Goal: Task Accomplishment & Management: Manage account settings

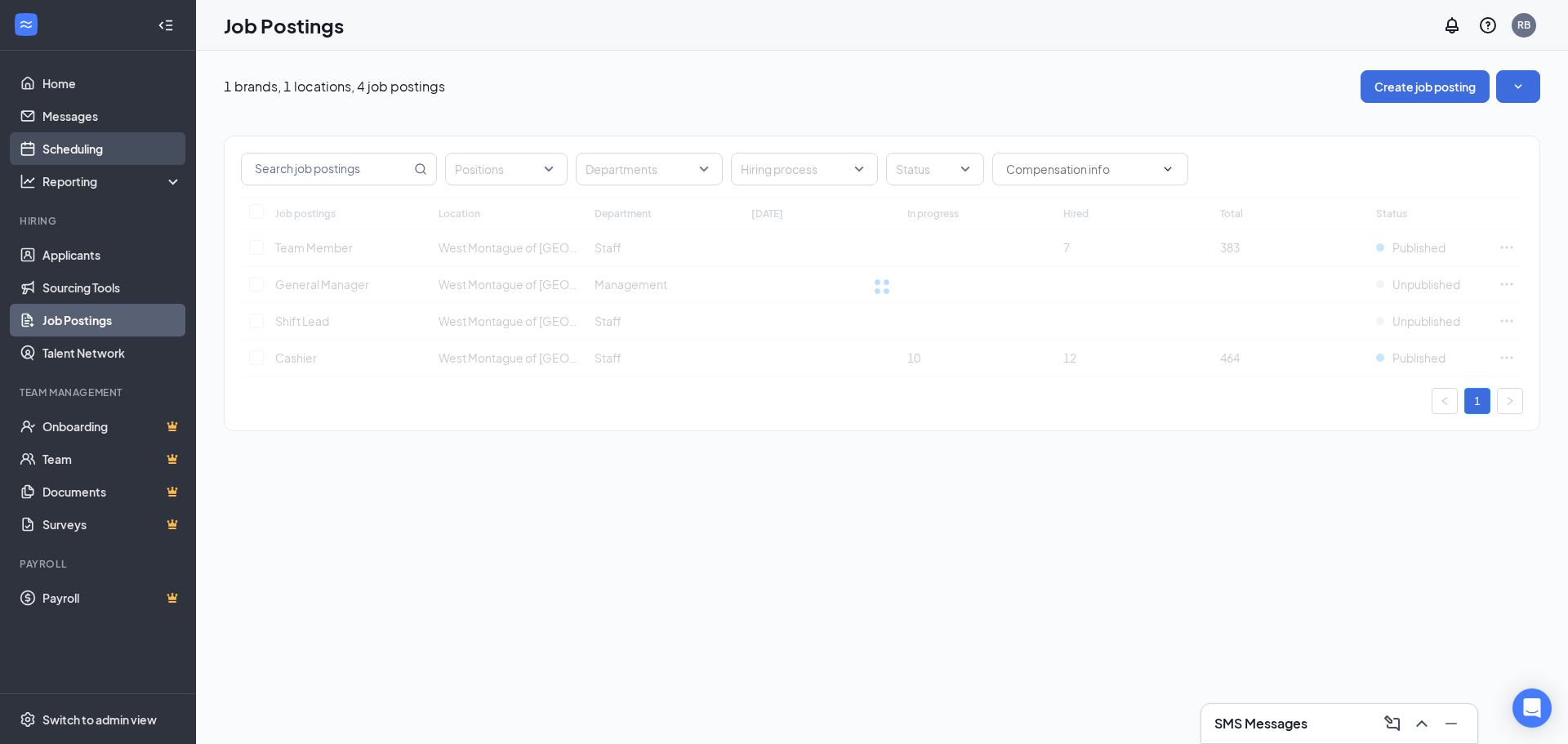
click at [115, 142] on link "Scheduling" at bounding box center [112, 148] width 139 height 32
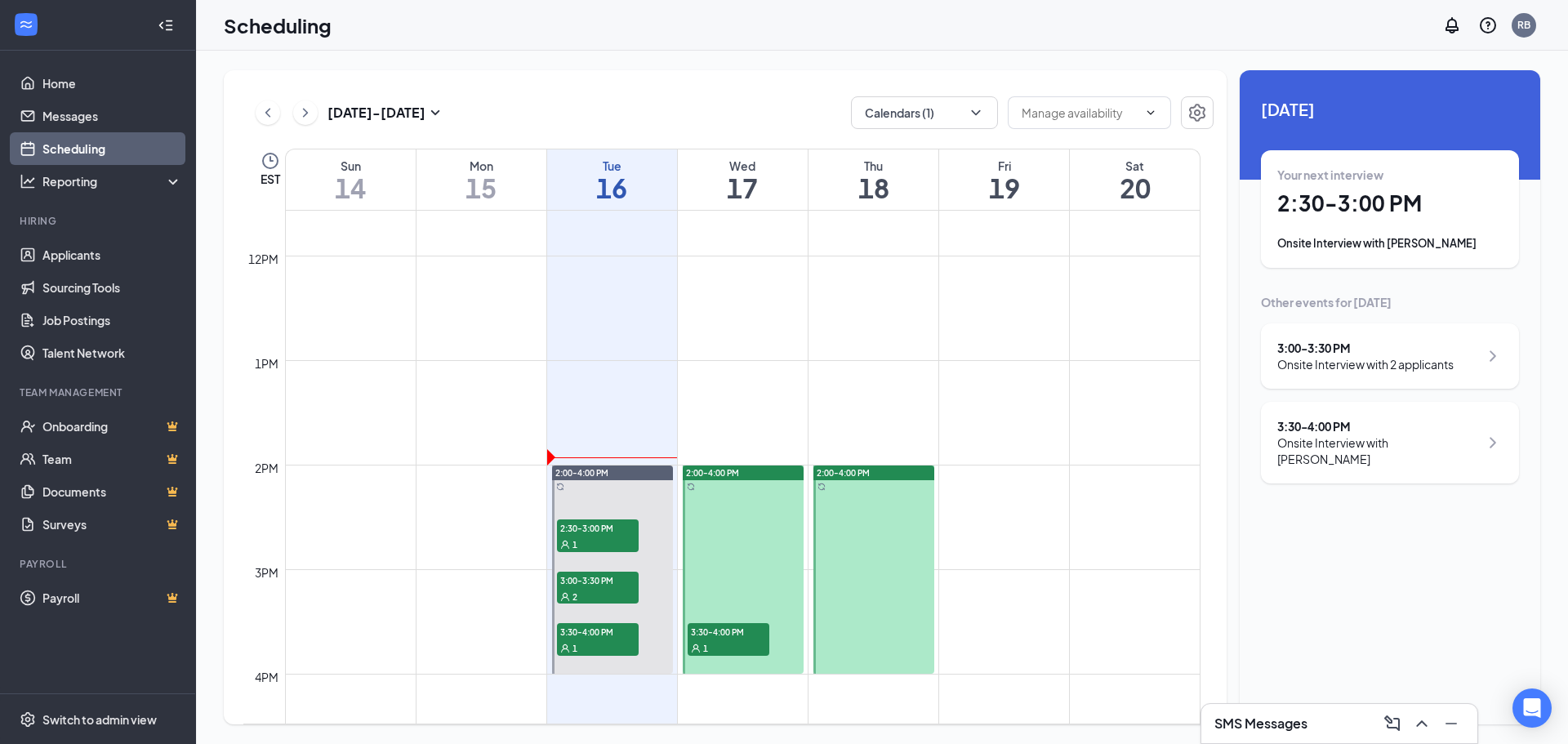
scroll to position [1211, 0]
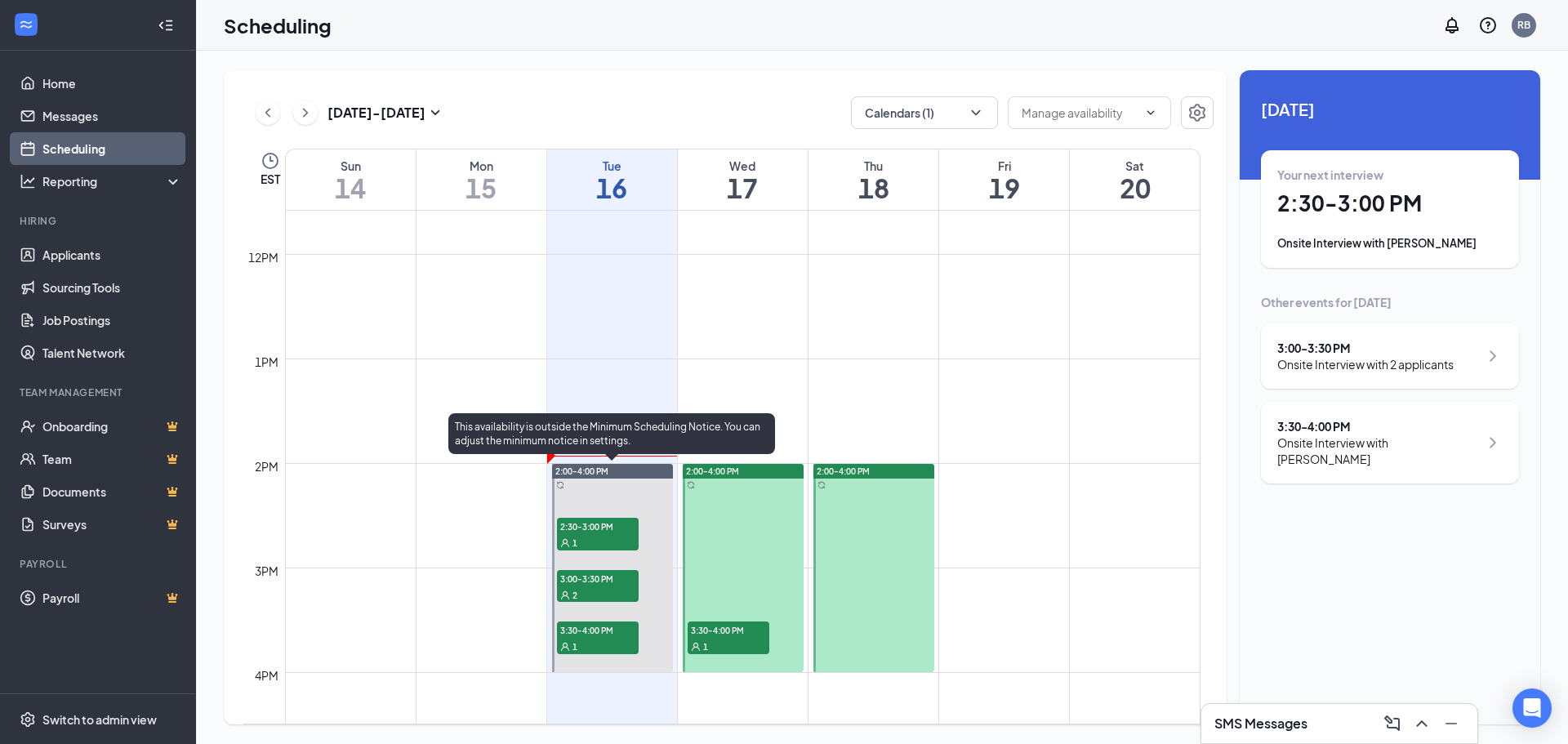
click at [617, 518] on span "2:30-3:00 PM" at bounding box center [597, 526] width 81 height 17
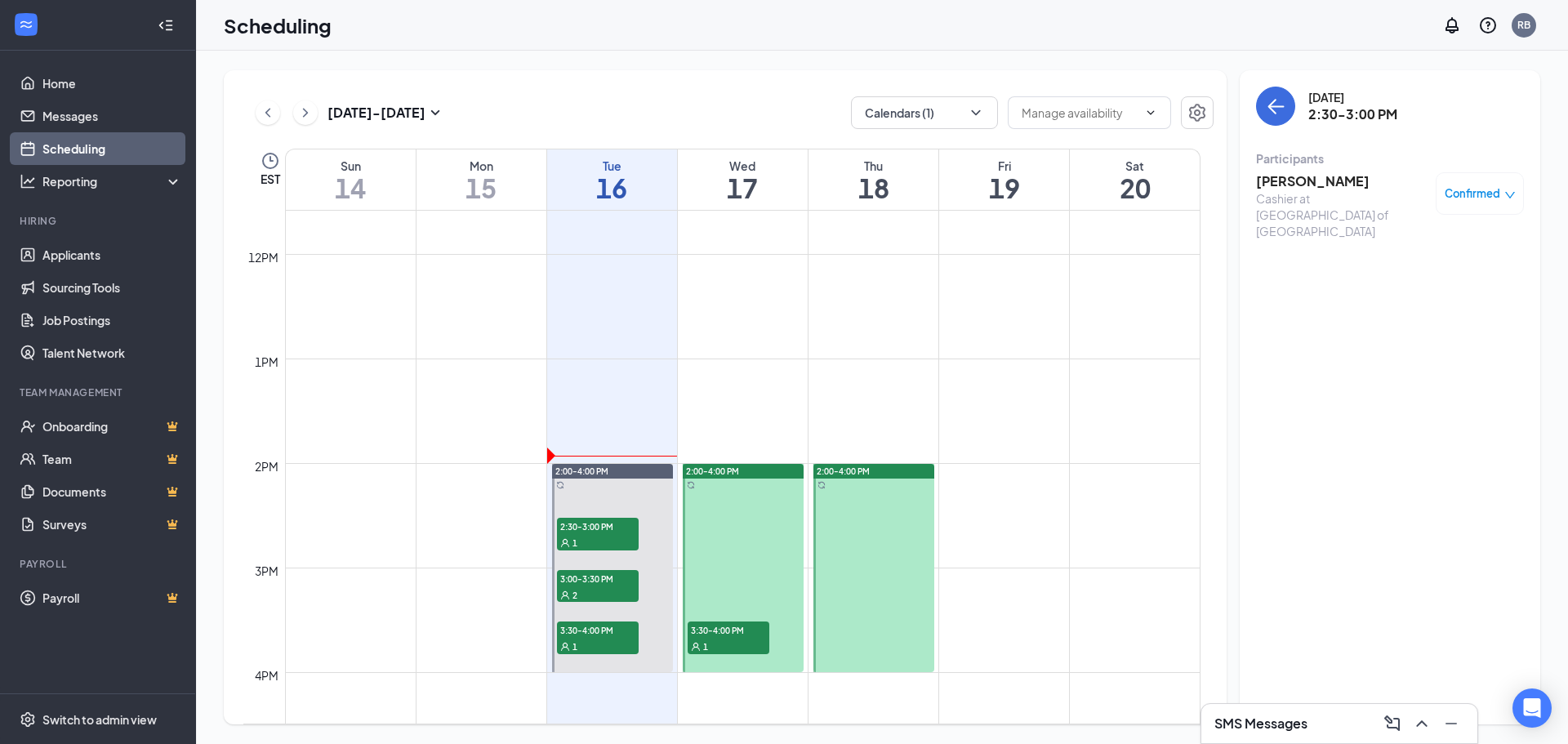
click at [1328, 178] on h3 "[PERSON_NAME]" at bounding box center [1342, 181] width 172 height 18
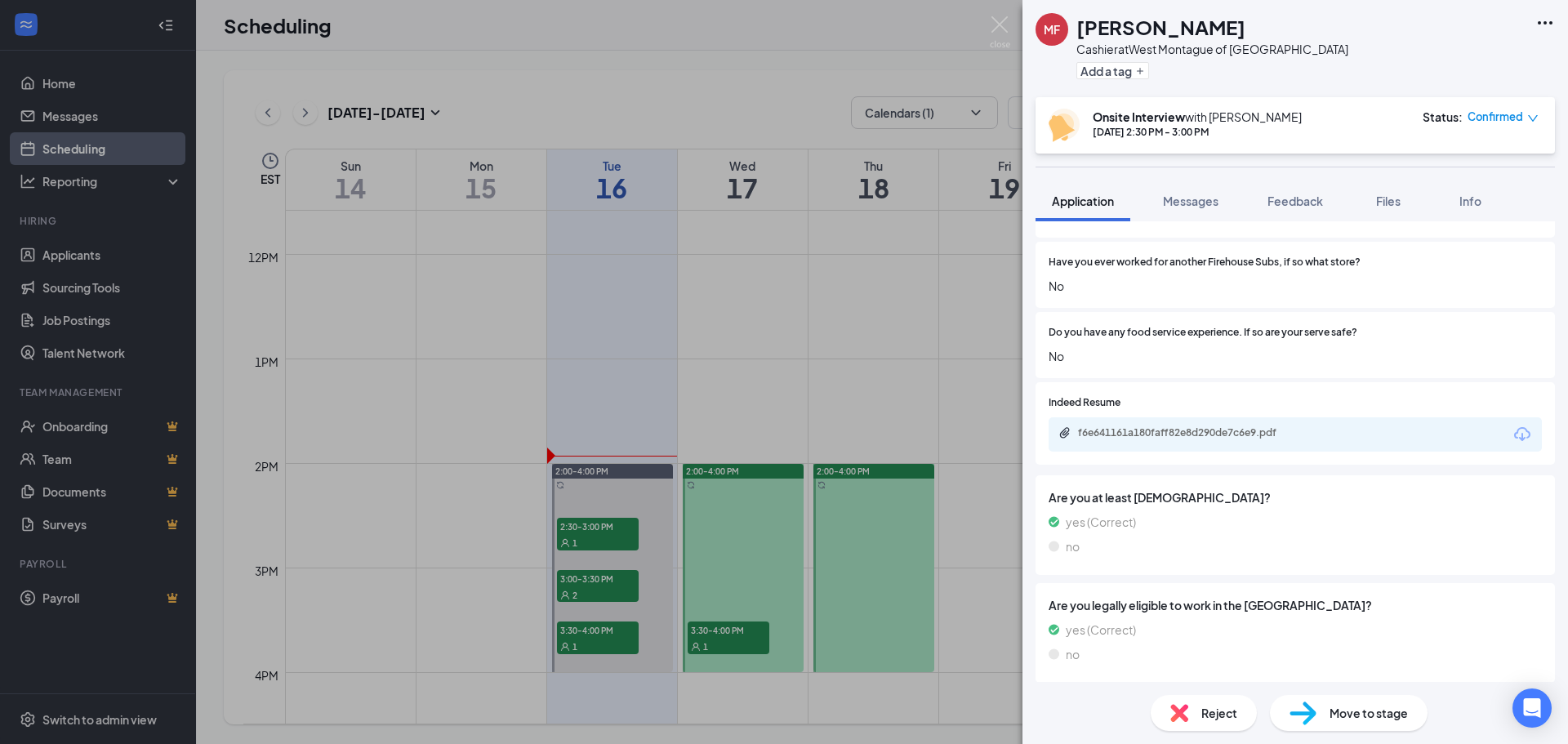
scroll to position [729, 0]
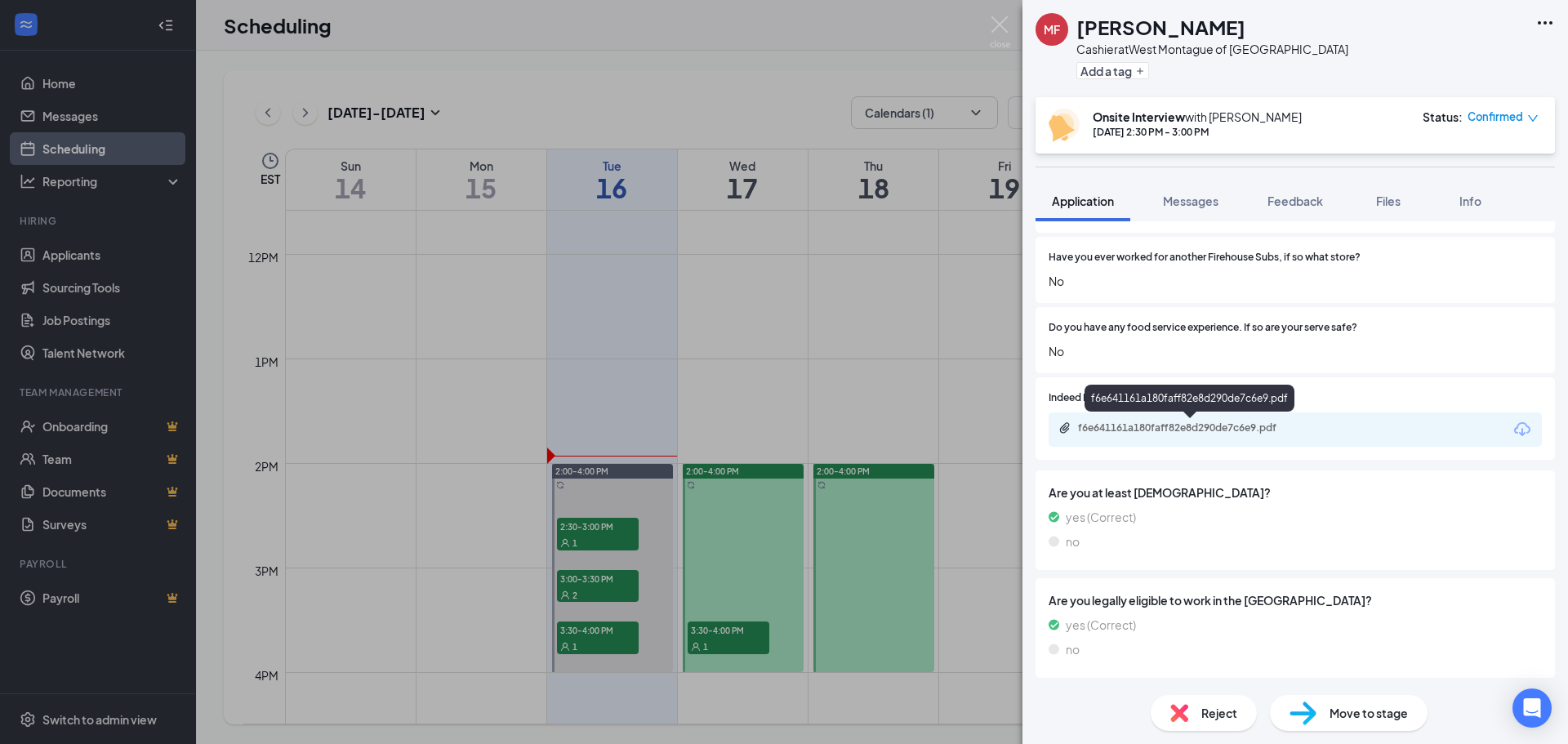
click at [1169, 426] on div "f6e641161a180faff82e8d290de7c6e9.pdf" at bounding box center [1192, 427] width 229 height 13
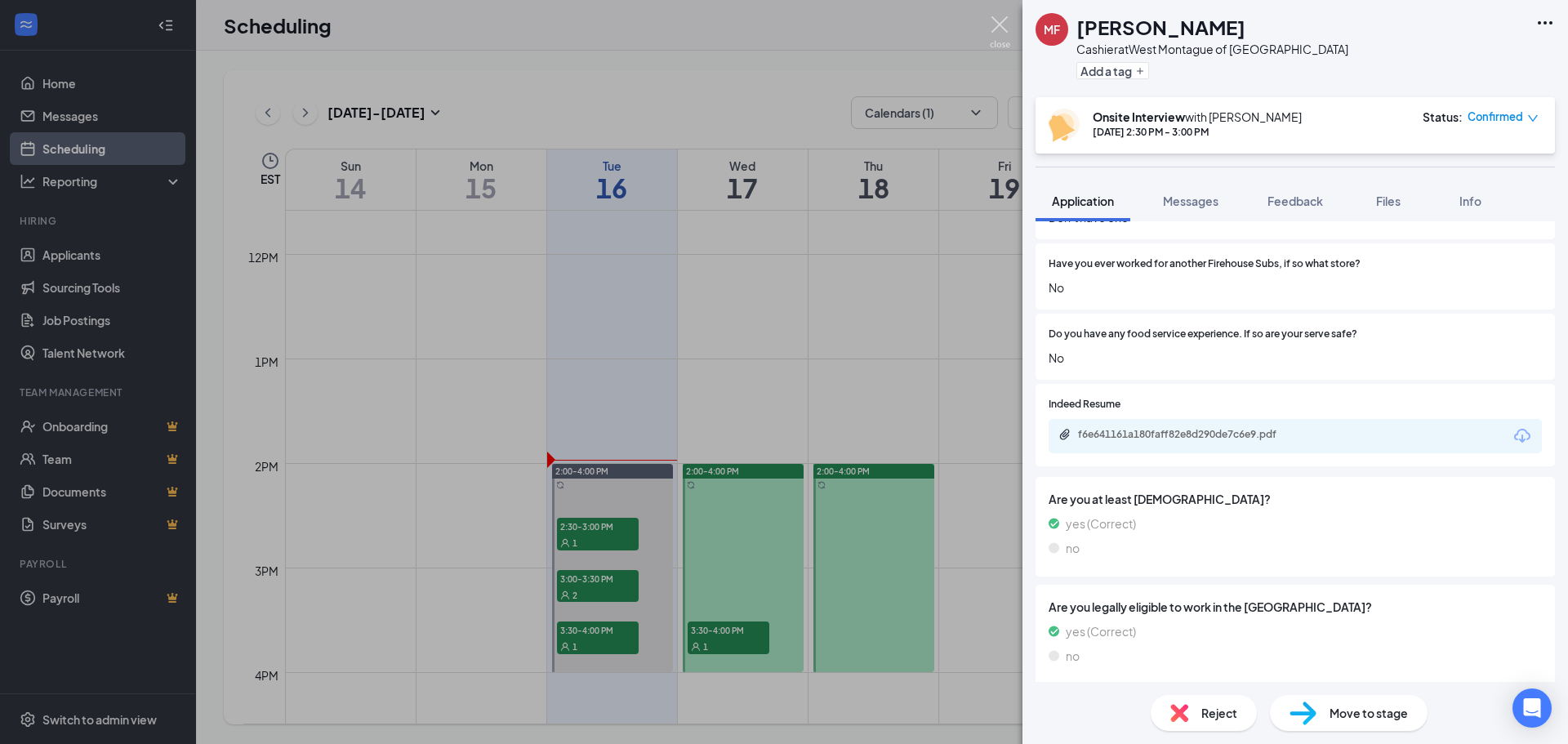
click at [999, 21] on img at bounding box center [1000, 32] width 20 height 31
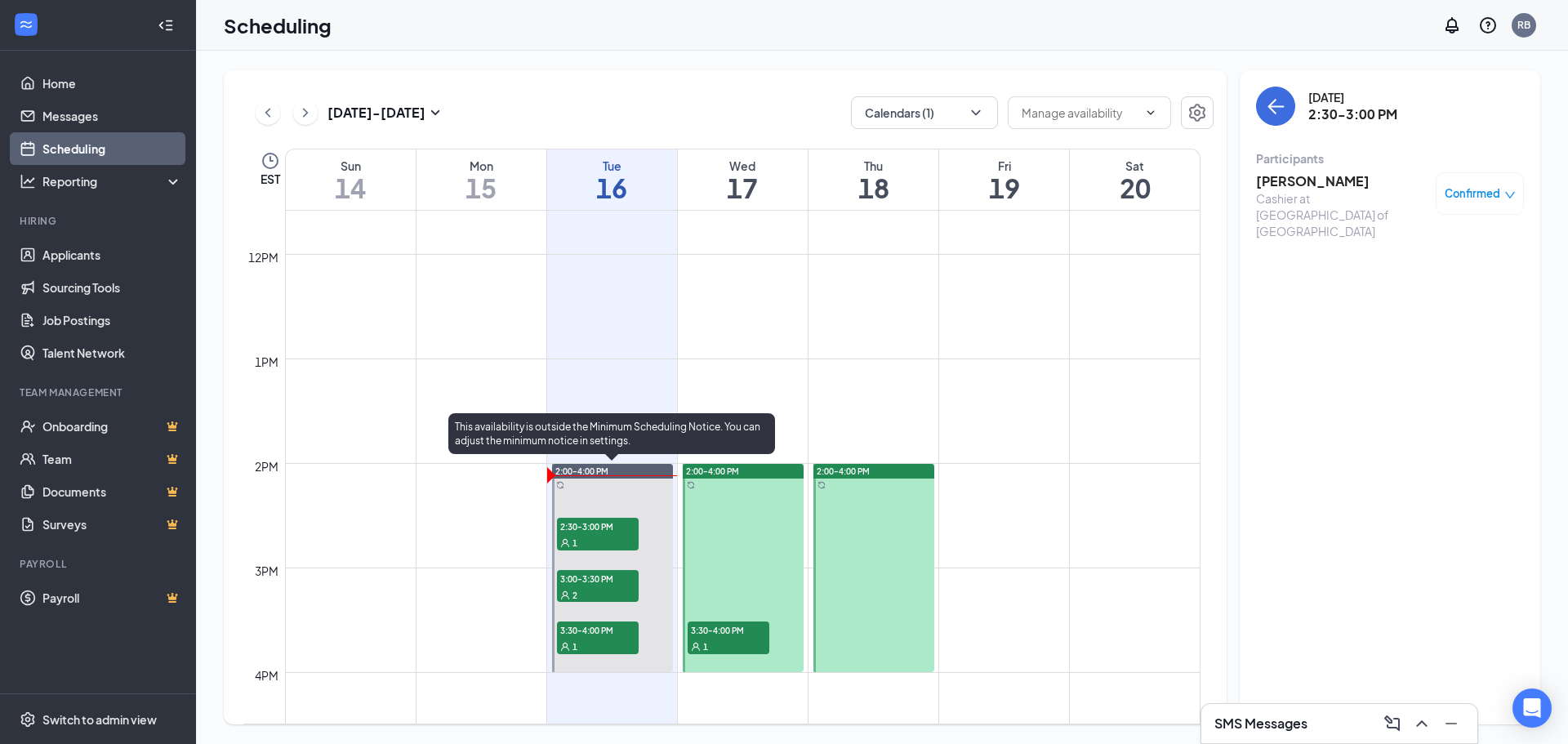
click at [574, 590] on span "2" at bounding box center [574, 595] width 5 height 11
click at [605, 632] on span "3:30-4:00 PM" at bounding box center [597, 630] width 81 height 17
click at [608, 594] on div "2" at bounding box center [597, 594] width 81 height 17
click at [598, 519] on span "2:30-3:00 PM" at bounding box center [597, 526] width 81 height 17
